Goal: Navigation & Orientation: Find specific page/section

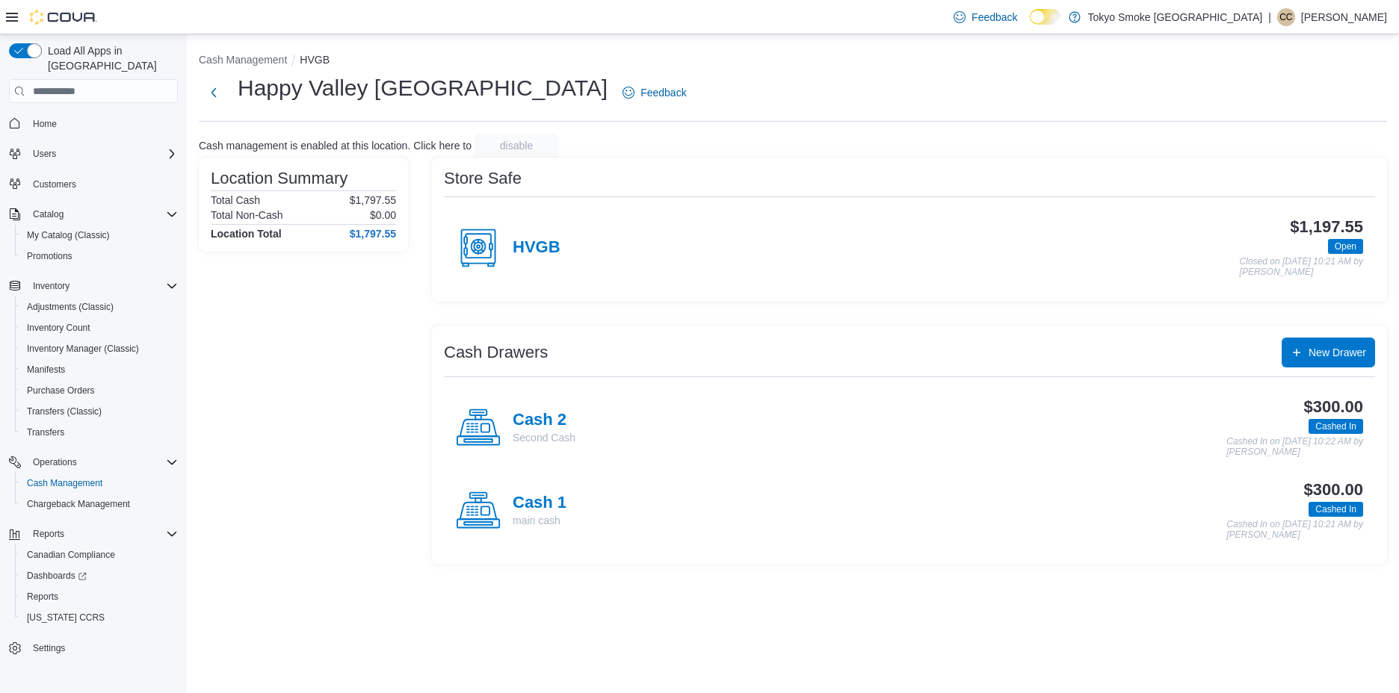
click at [1308, 19] on p "[PERSON_NAME]" at bounding box center [1344, 17] width 86 height 18
click at [1275, 143] on span "Sign Out" at bounding box center [1290, 146] width 40 height 15
